Goal: Task Accomplishment & Management: Manage account settings

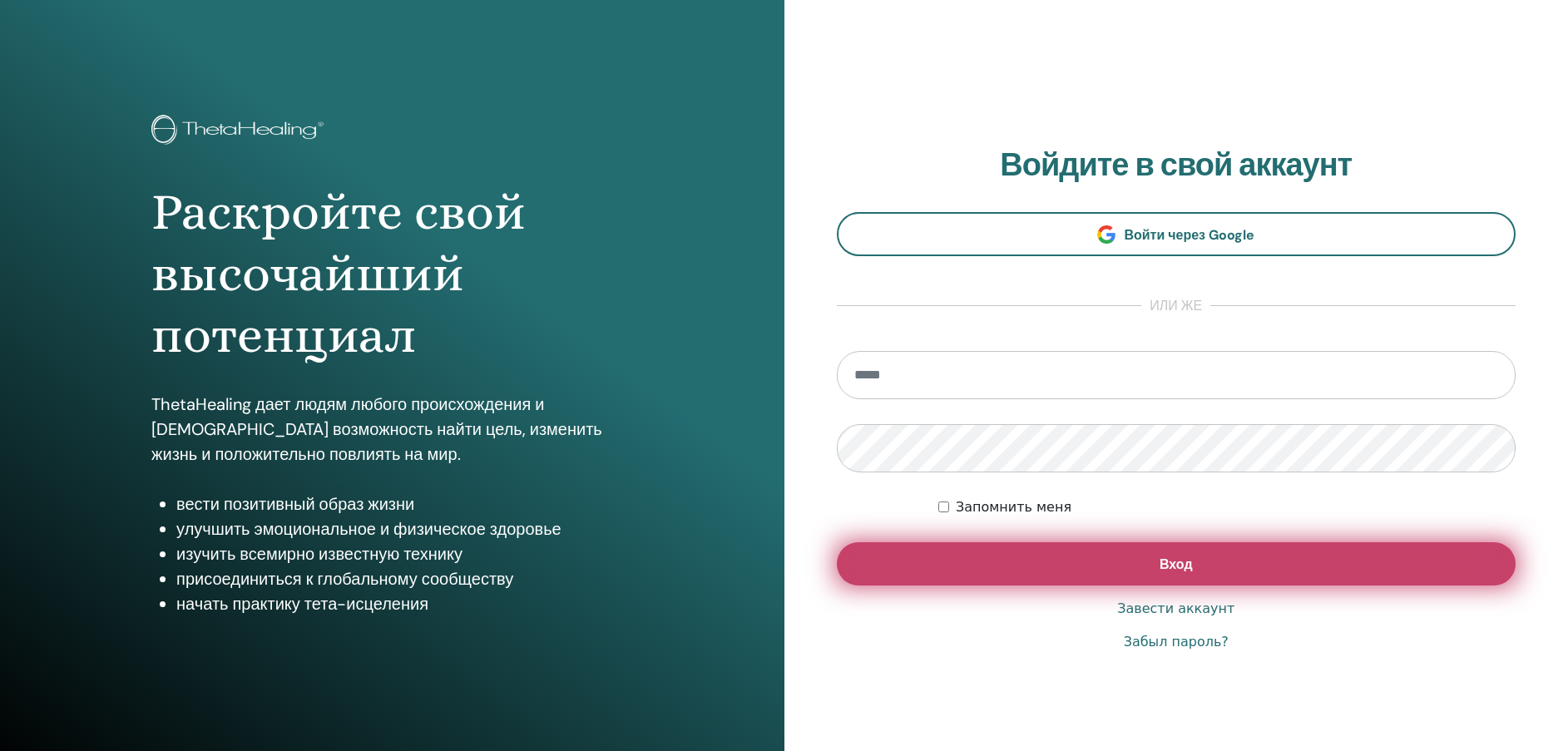
type input "**********"
click at [1090, 560] on button "Вход" at bounding box center [1176, 564] width 679 height 43
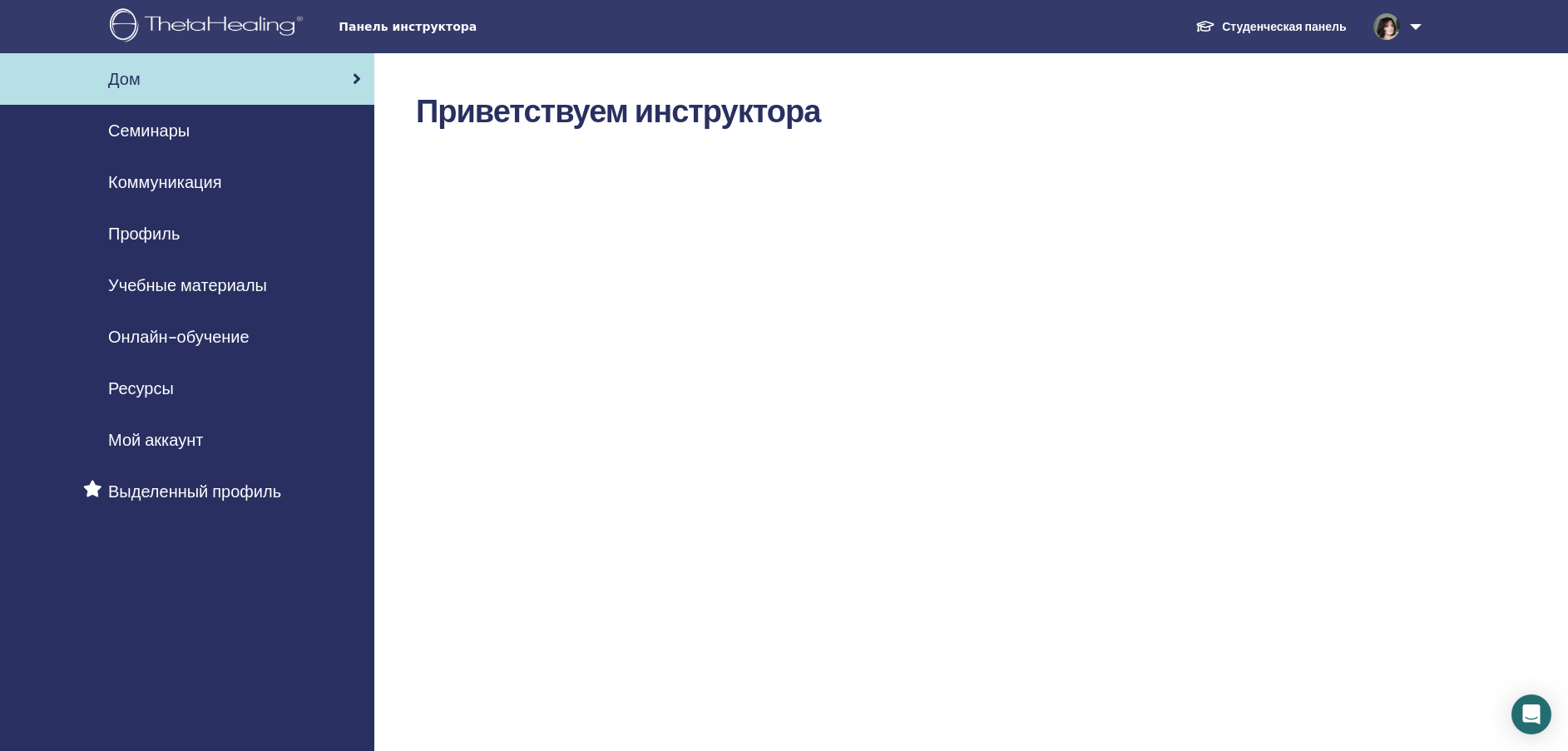
click at [156, 233] on span "Профиль" at bounding box center [144, 234] width 71 height 25
